Goal: Task Accomplishment & Management: Manage account settings

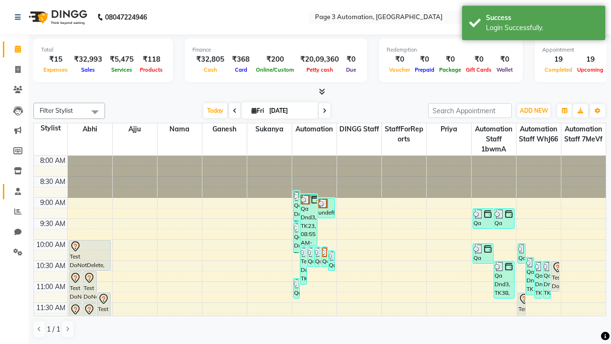
click at [14, 191] on span at bounding box center [18, 191] width 17 height 11
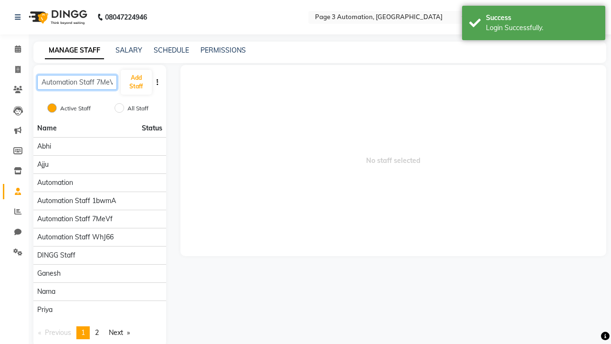
scroll to position [0, 4]
type input "Automation Staff 7MeVf"
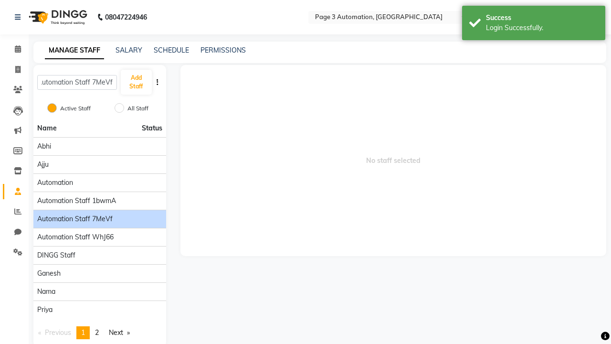
click at [99, 214] on span "Automation Staff 7MeVf" at bounding box center [74, 219] width 75 height 10
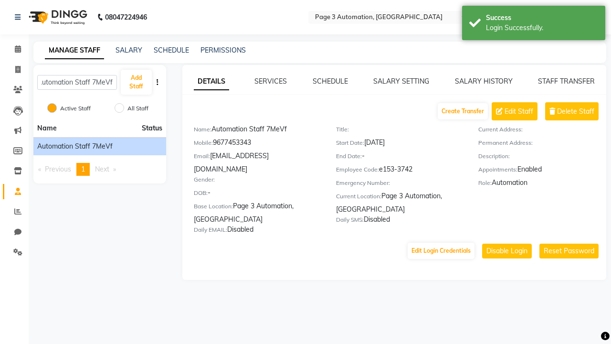
scroll to position [0, 0]
